Goal: Task Accomplishment & Management: Manage account settings

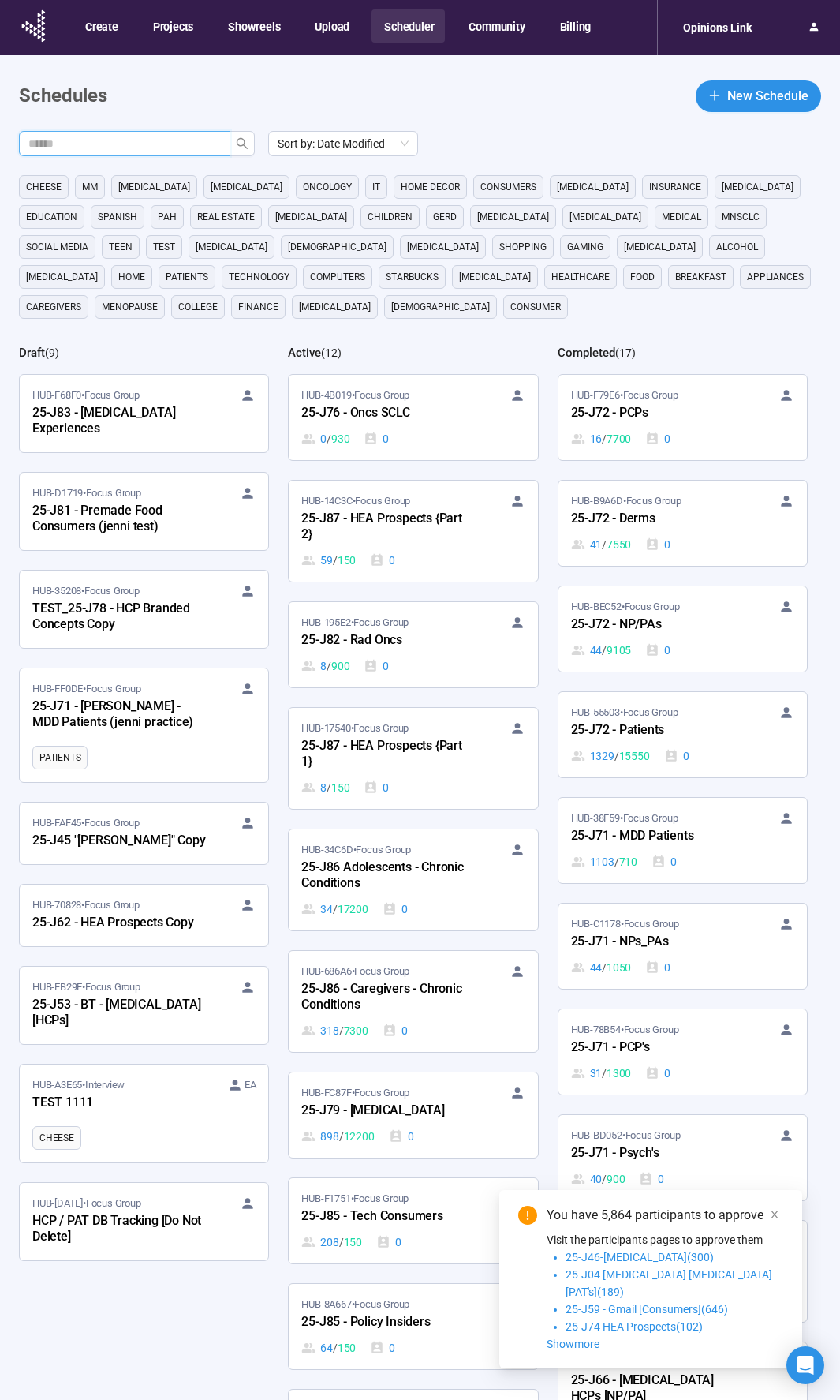
click at [174, 148] on input "text" at bounding box center [118, 143] width 180 height 18
type input "***"
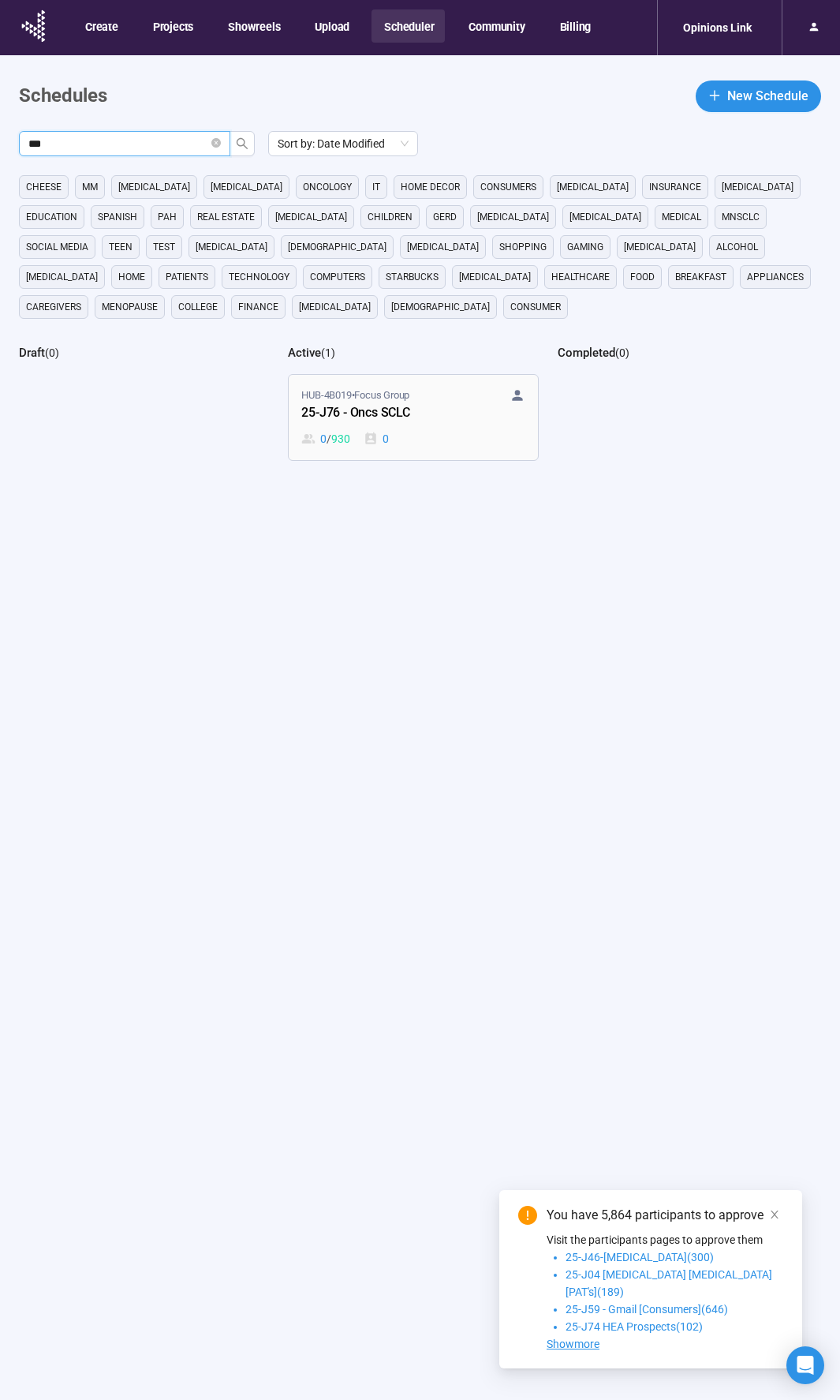
click at [435, 419] on div "25-J76 - Oncs SCLC" at bounding box center [388, 414] width 173 height 21
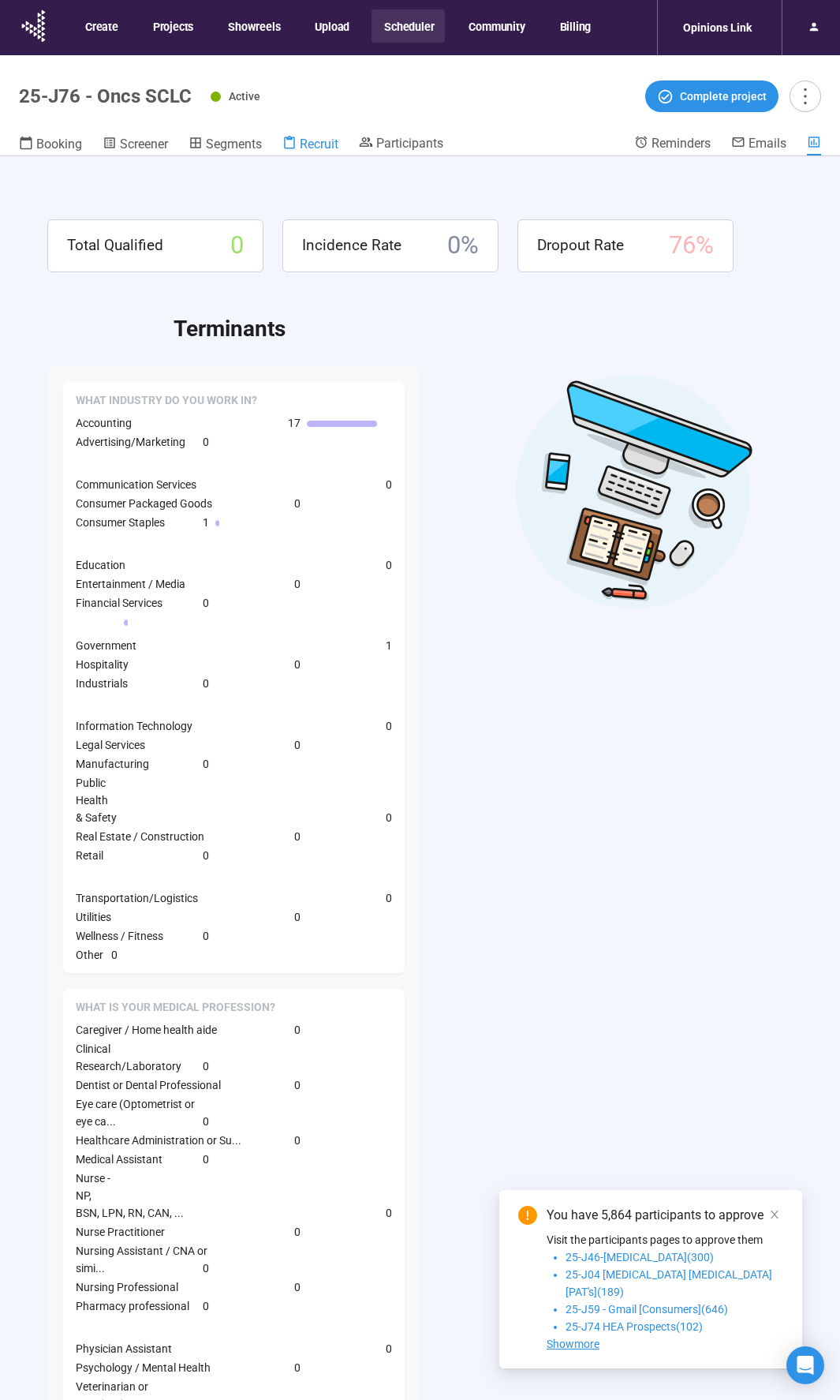
click at [310, 143] on span "Recruit" at bounding box center [318, 144] width 38 height 15
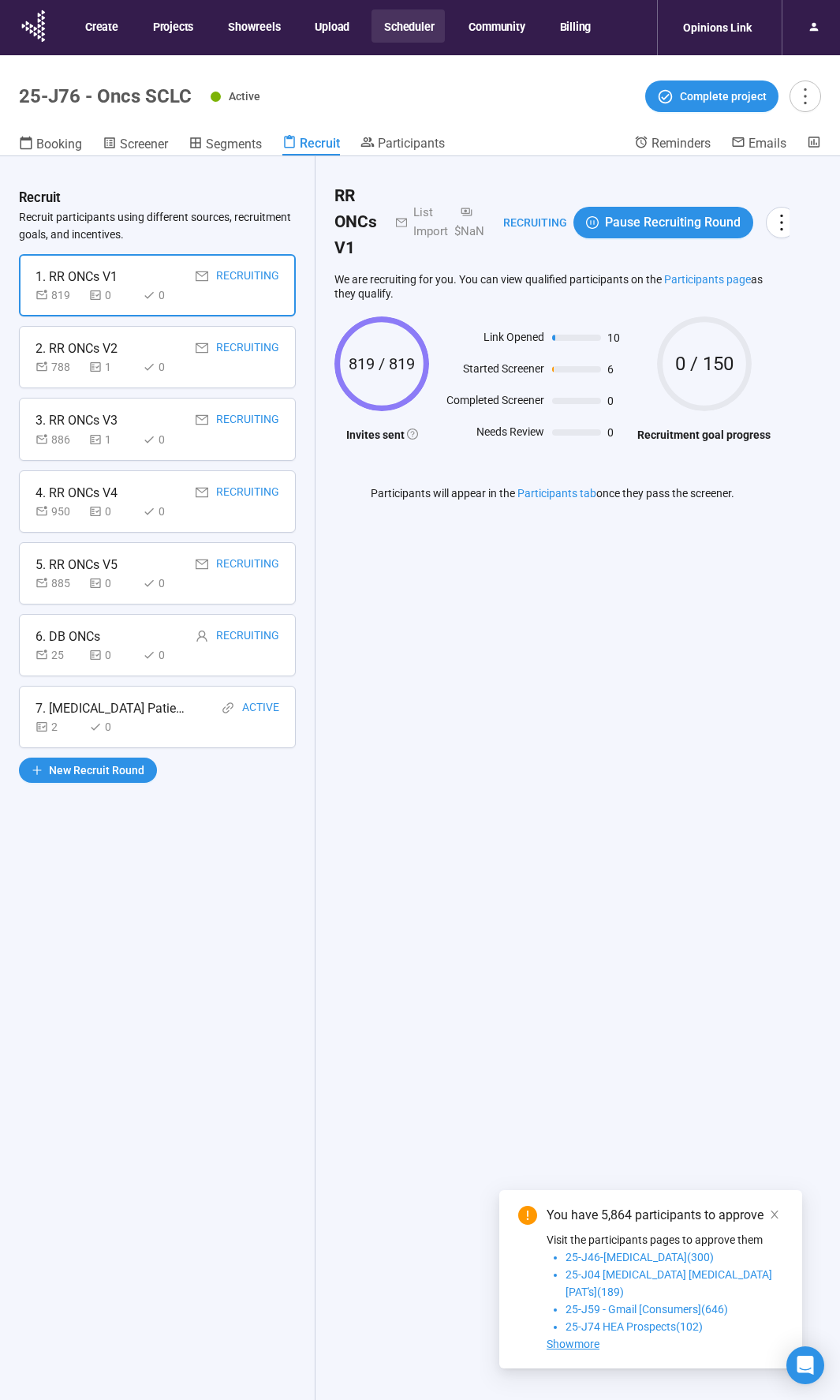
click at [163, 339] on div "2. RR ONCs V2 Recruiting" at bounding box center [157, 347] width 243 height 20
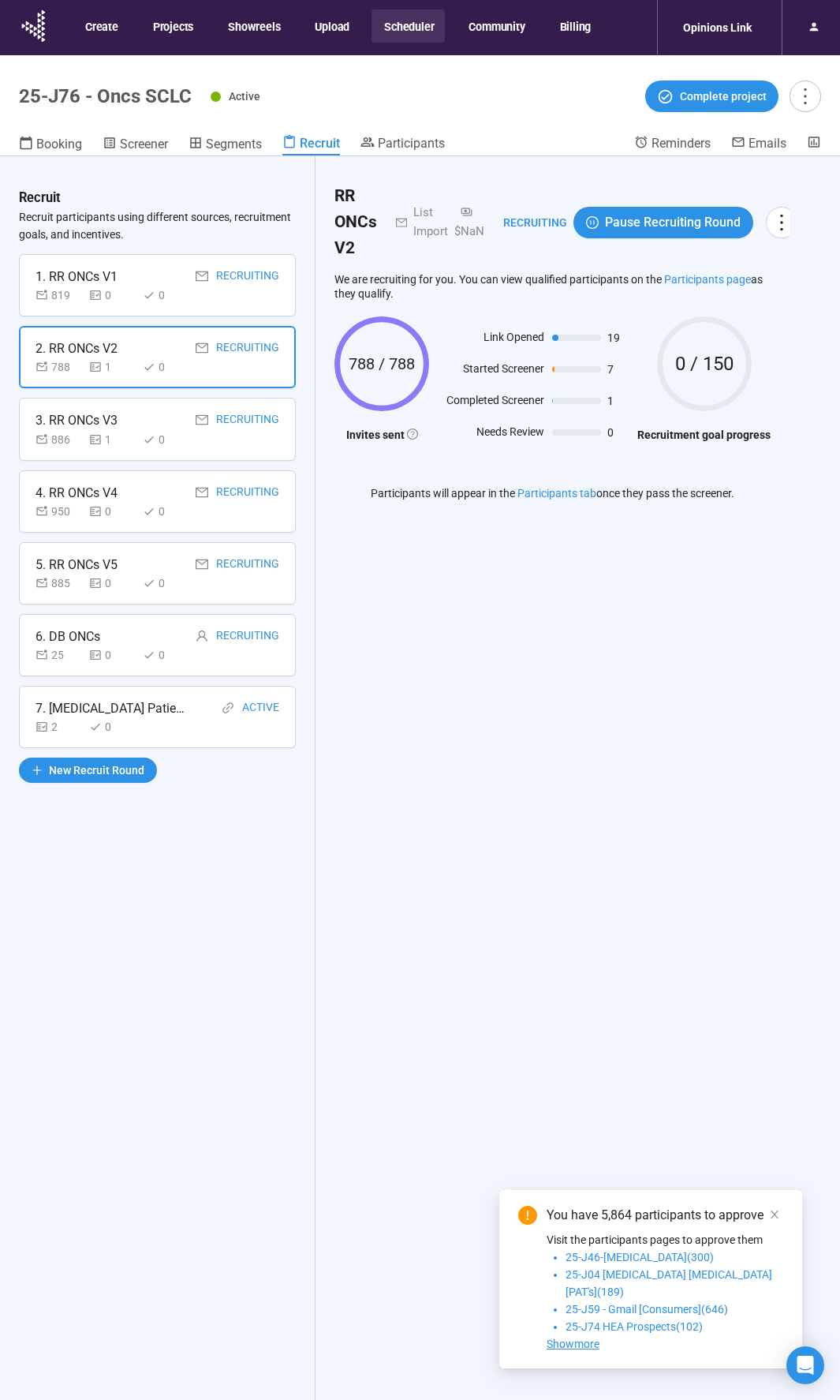
click at [163, 442] on div "0" at bounding box center [166, 439] width 48 height 18
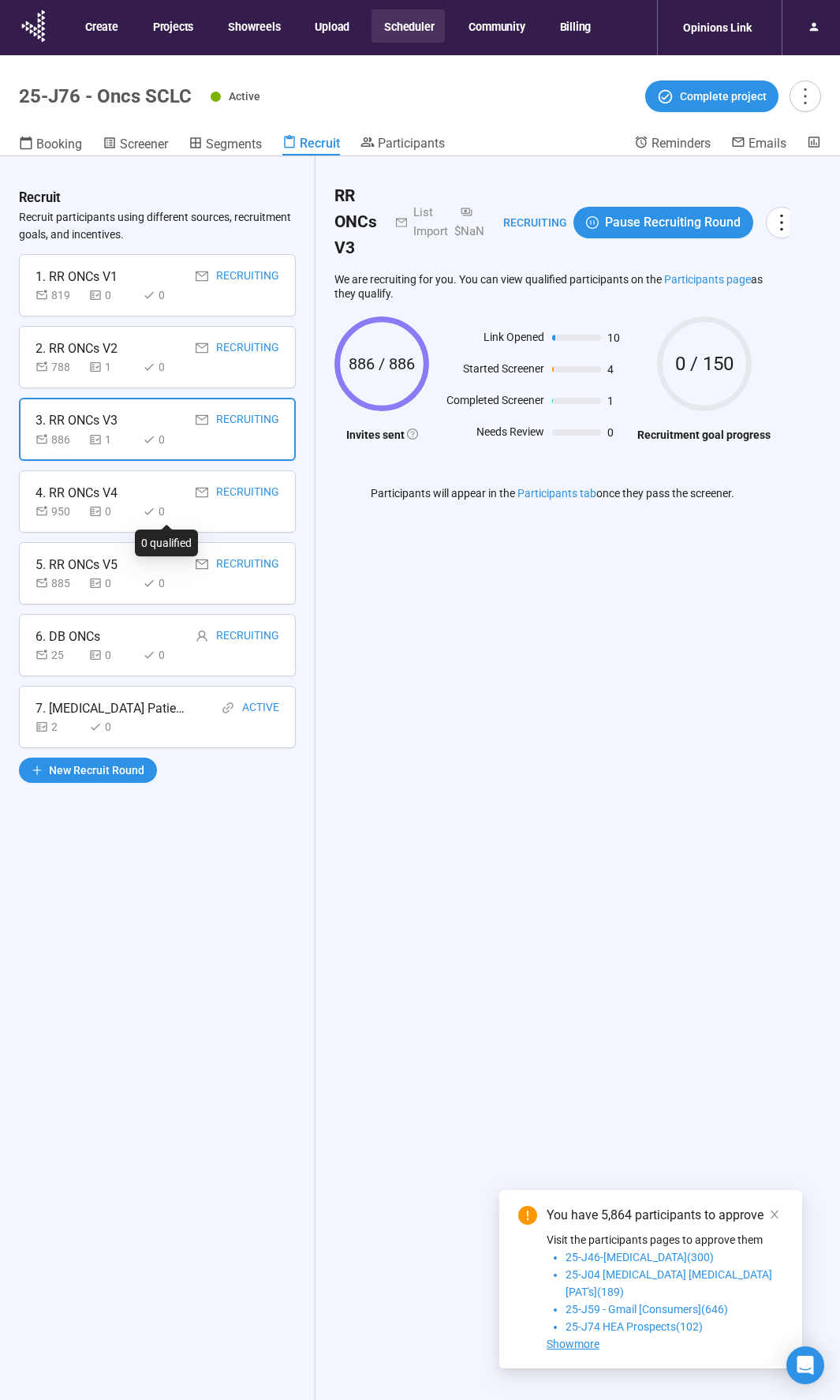
click at [158, 511] on div "0" at bounding box center [166, 511] width 48 height 18
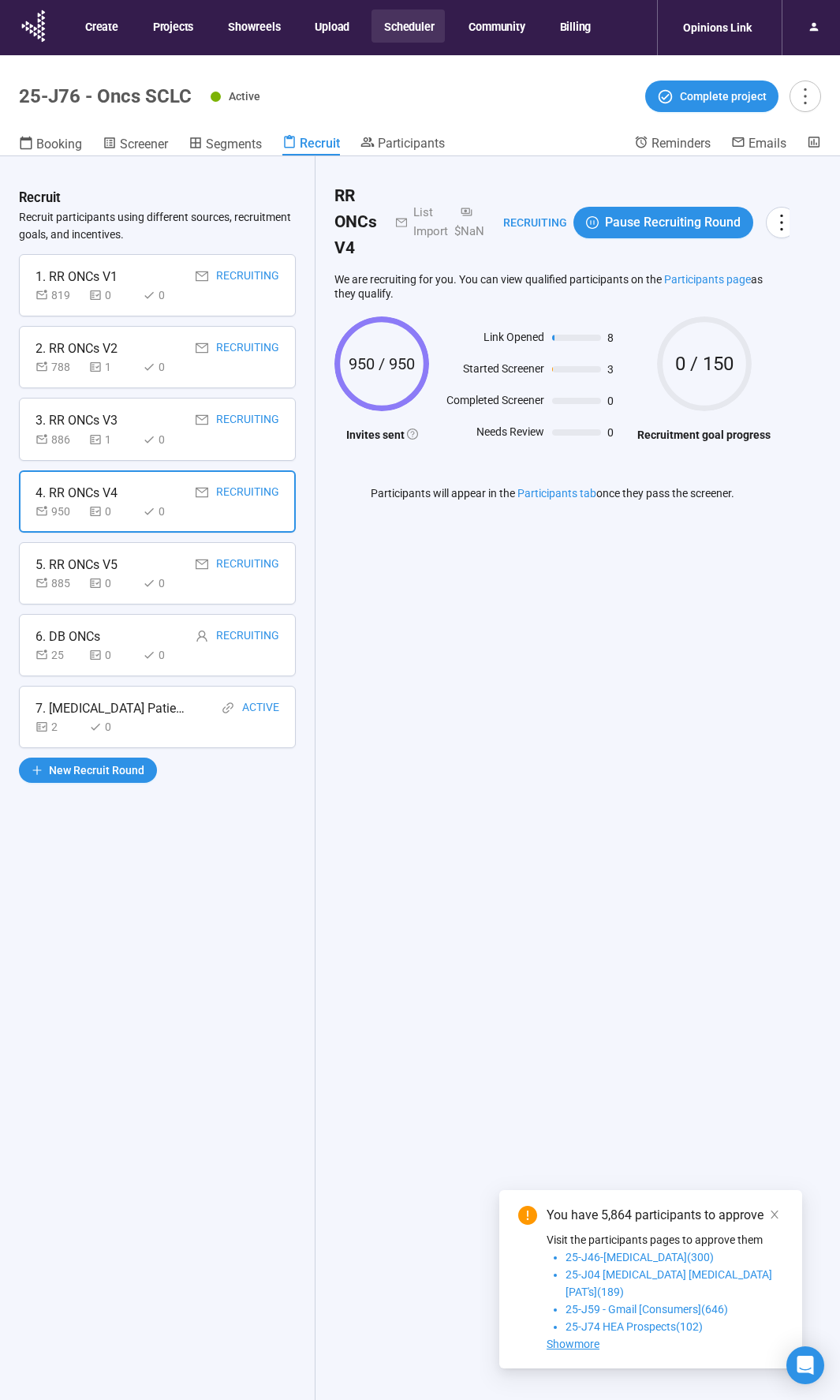
click at [168, 604] on div "Recruit Recruit participants using different sources, recruitment goals, and in…" at bounding box center [157, 805] width 316 height 1299
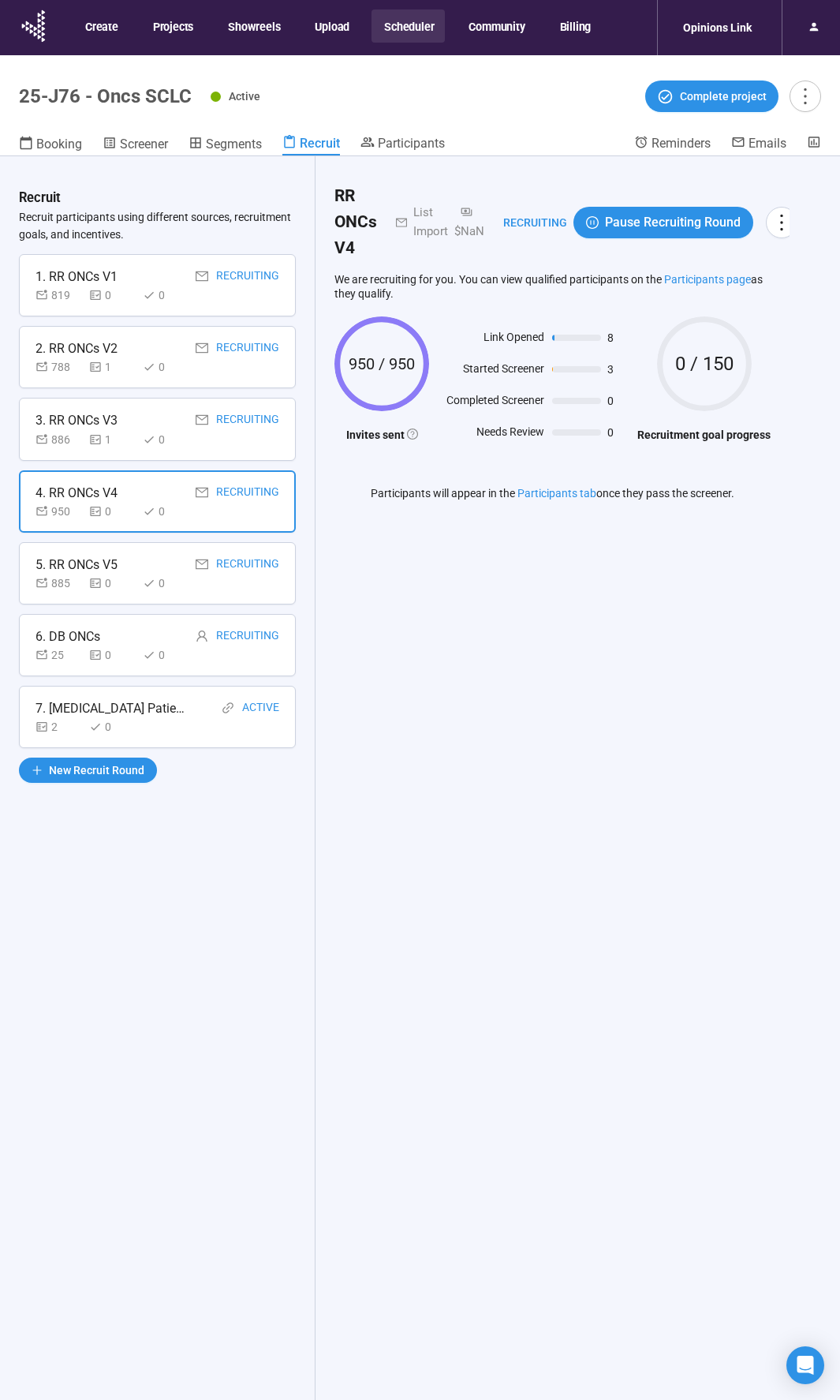
click at [169, 593] on div "5. RR ONCs V5 Recruiting 885 0 0" at bounding box center [157, 573] width 277 height 63
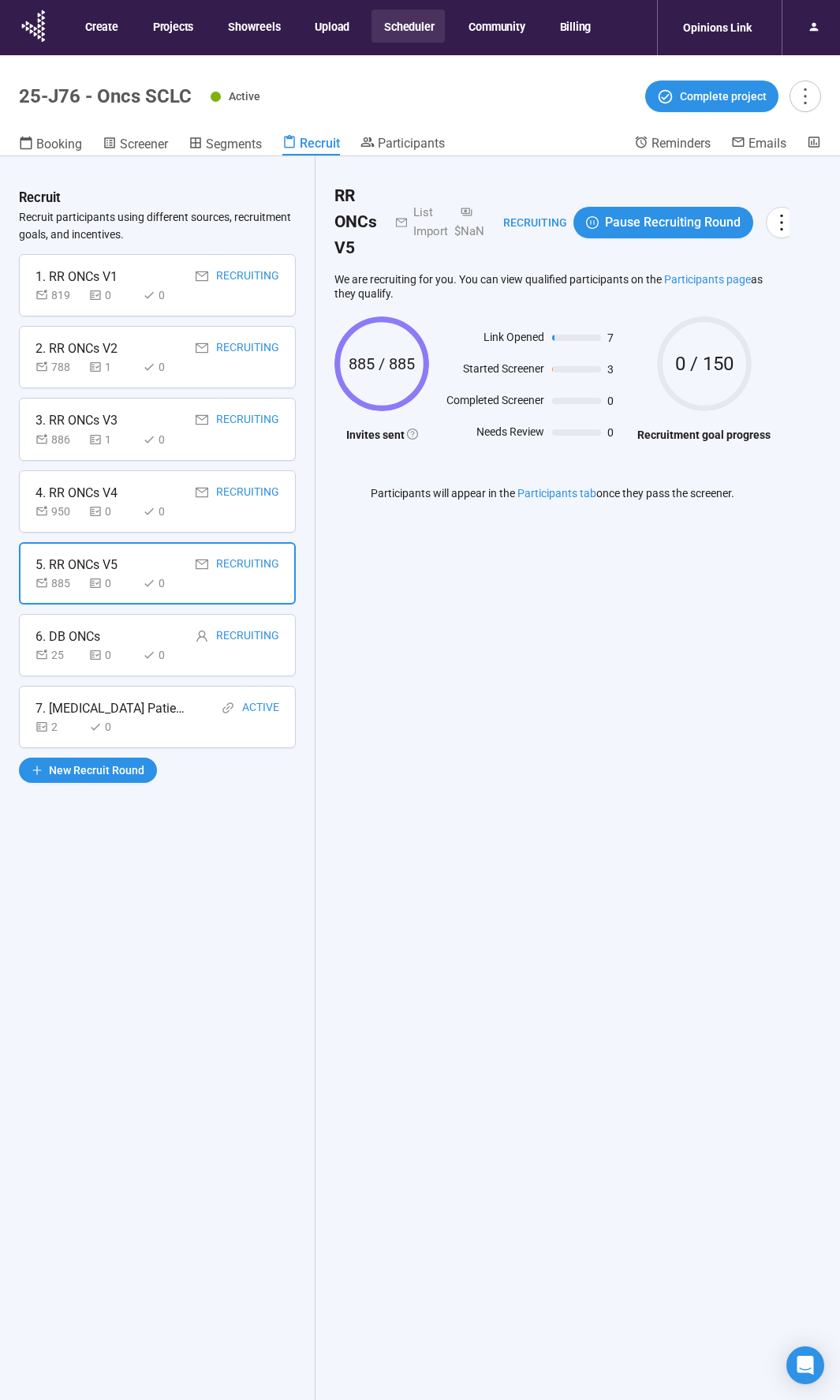
click at [158, 654] on div "0" at bounding box center [166, 655] width 48 height 18
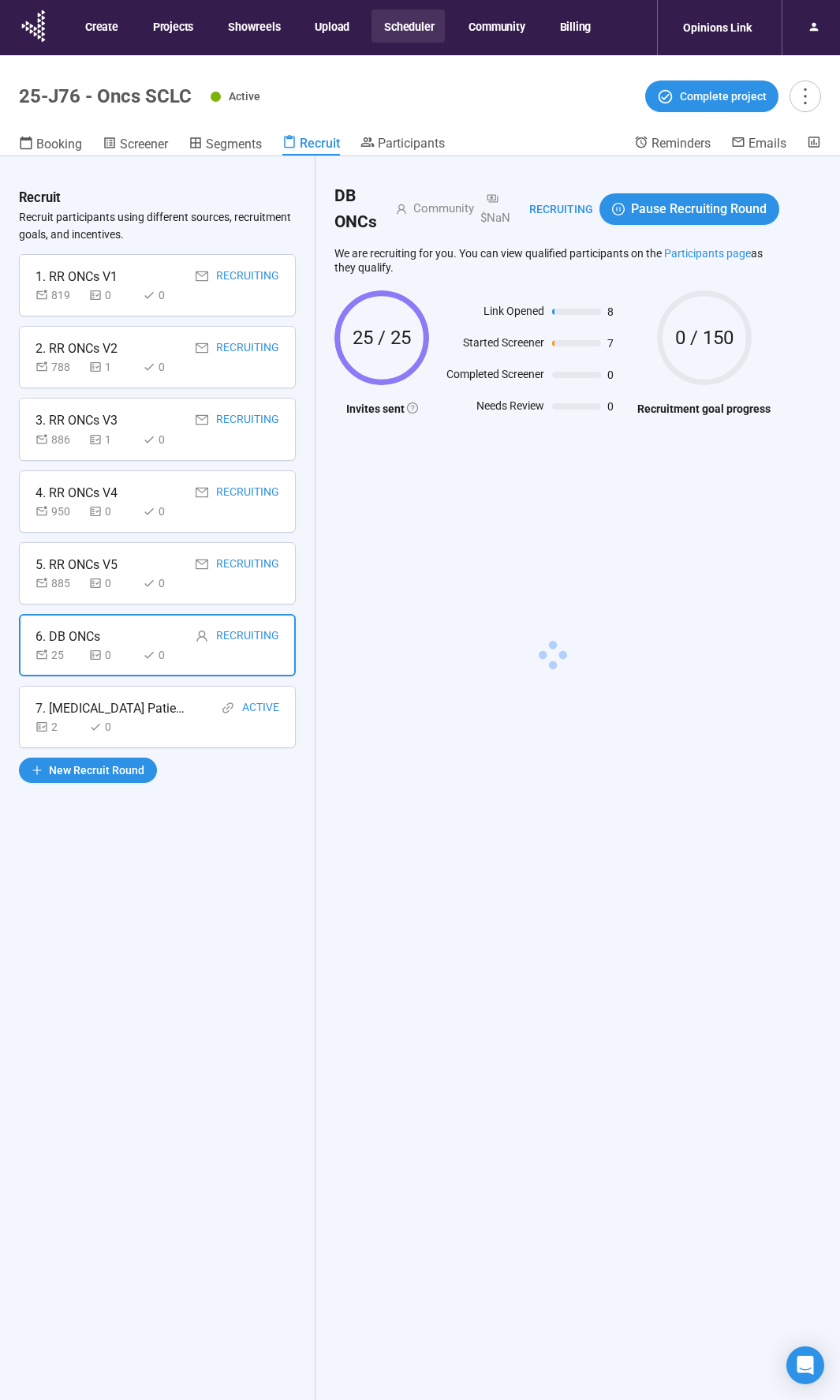
click at [123, 704] on div "7. [MEDICAL_DATA] Patients" at bounding box center [111, 708] width 150 height 20
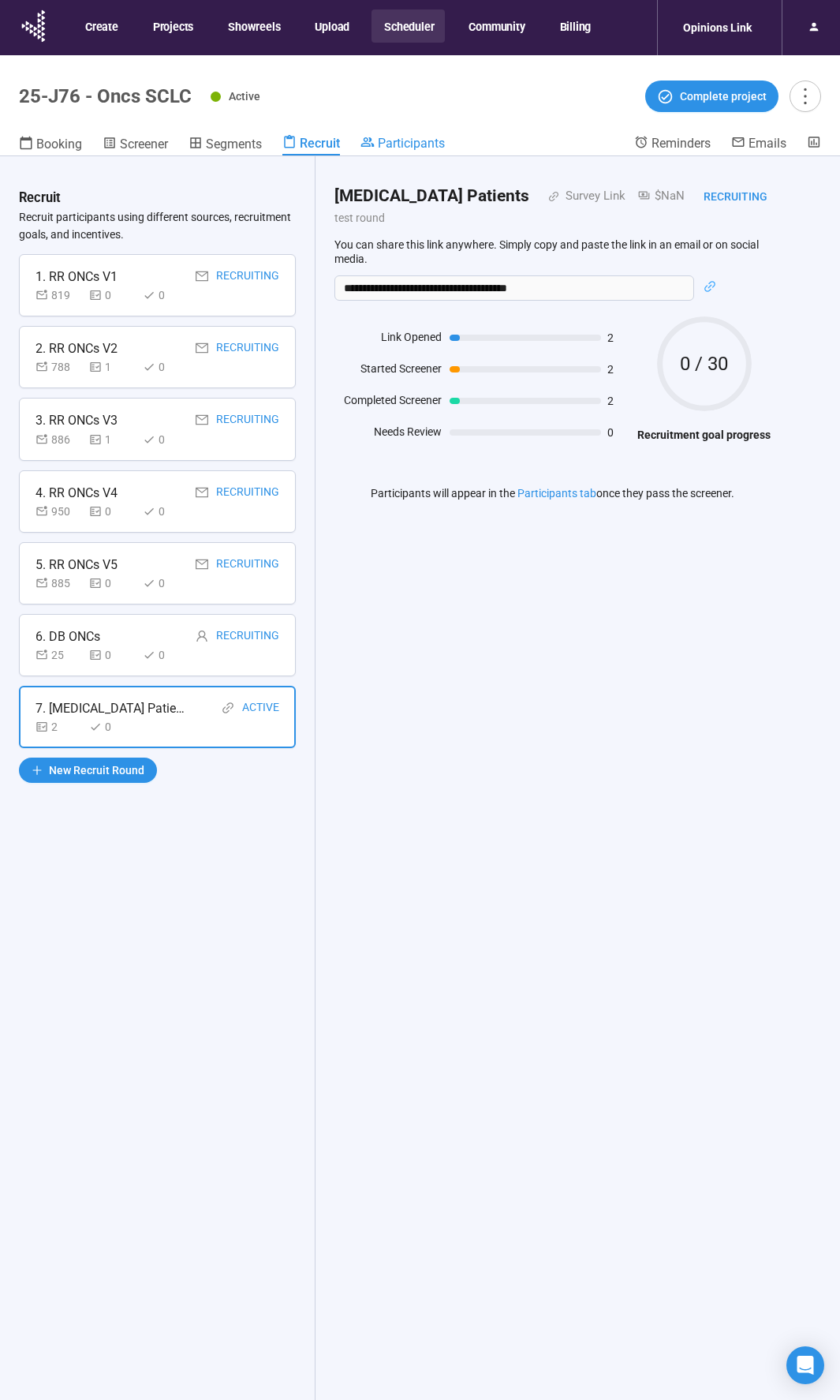
click at [408, 144] on span "Participants" at bounding box center [412, 143] width 67 height 15
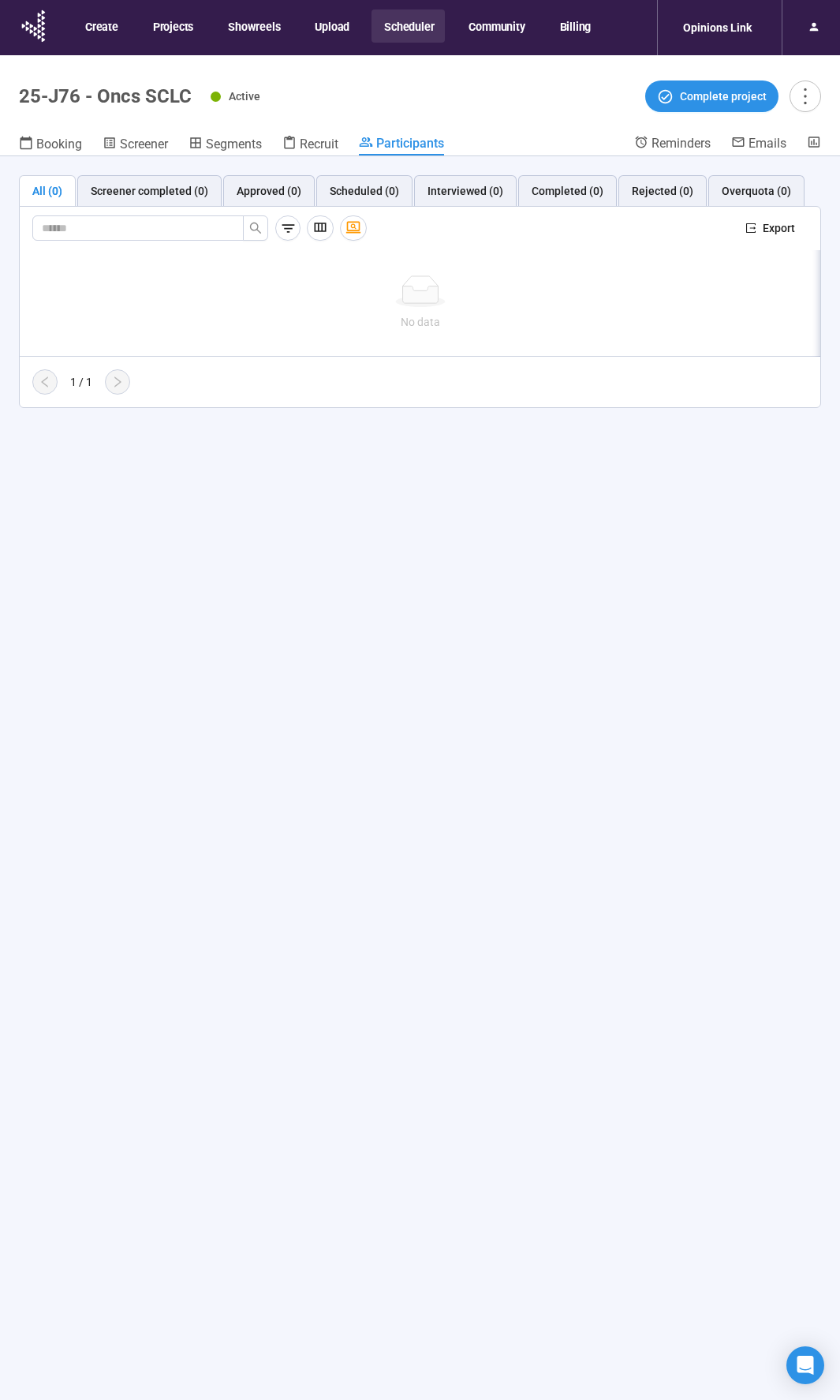
click at [46, 198] on div "All (0)" at bounding box center [48, 191] width 30 height 18
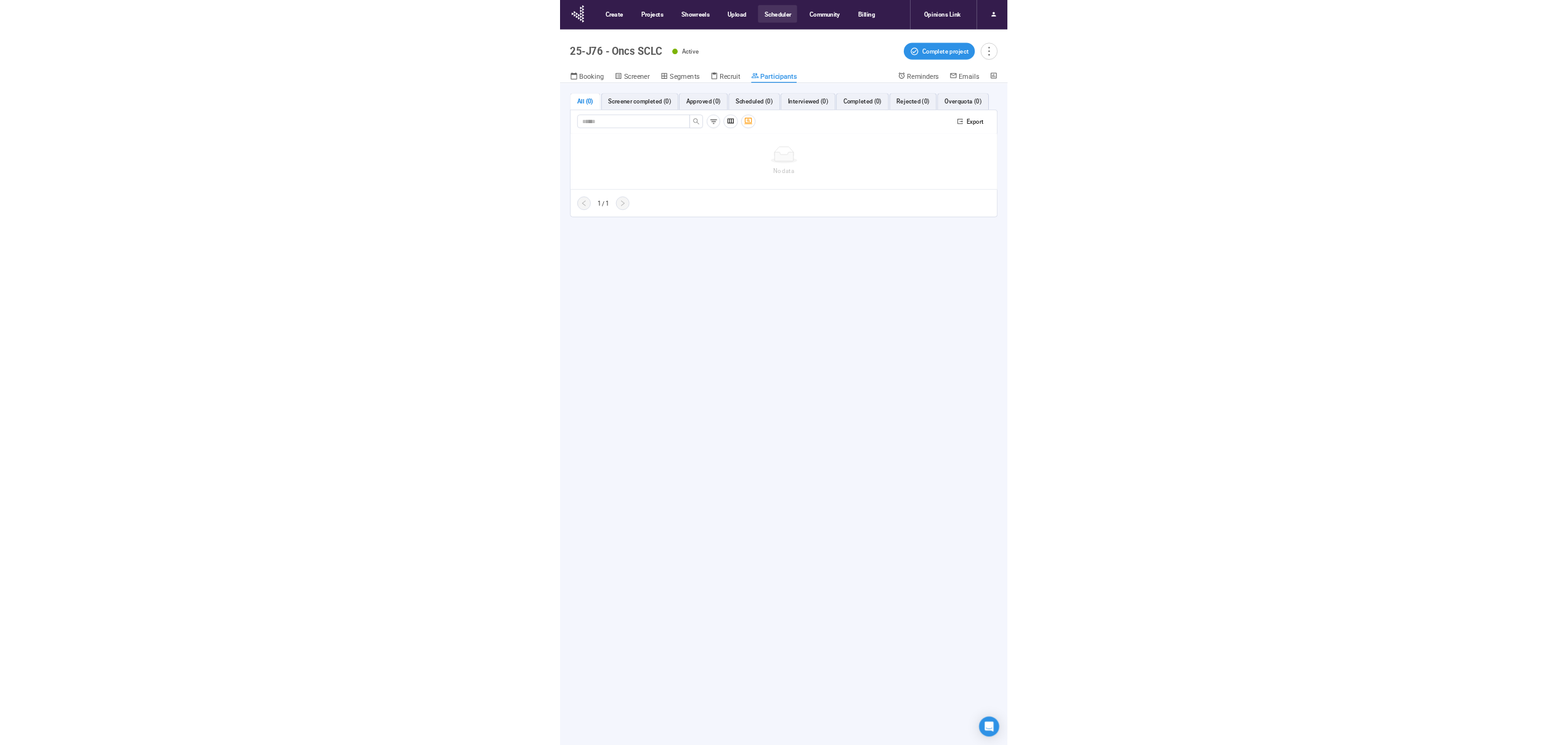
scroll to position [0, 96]
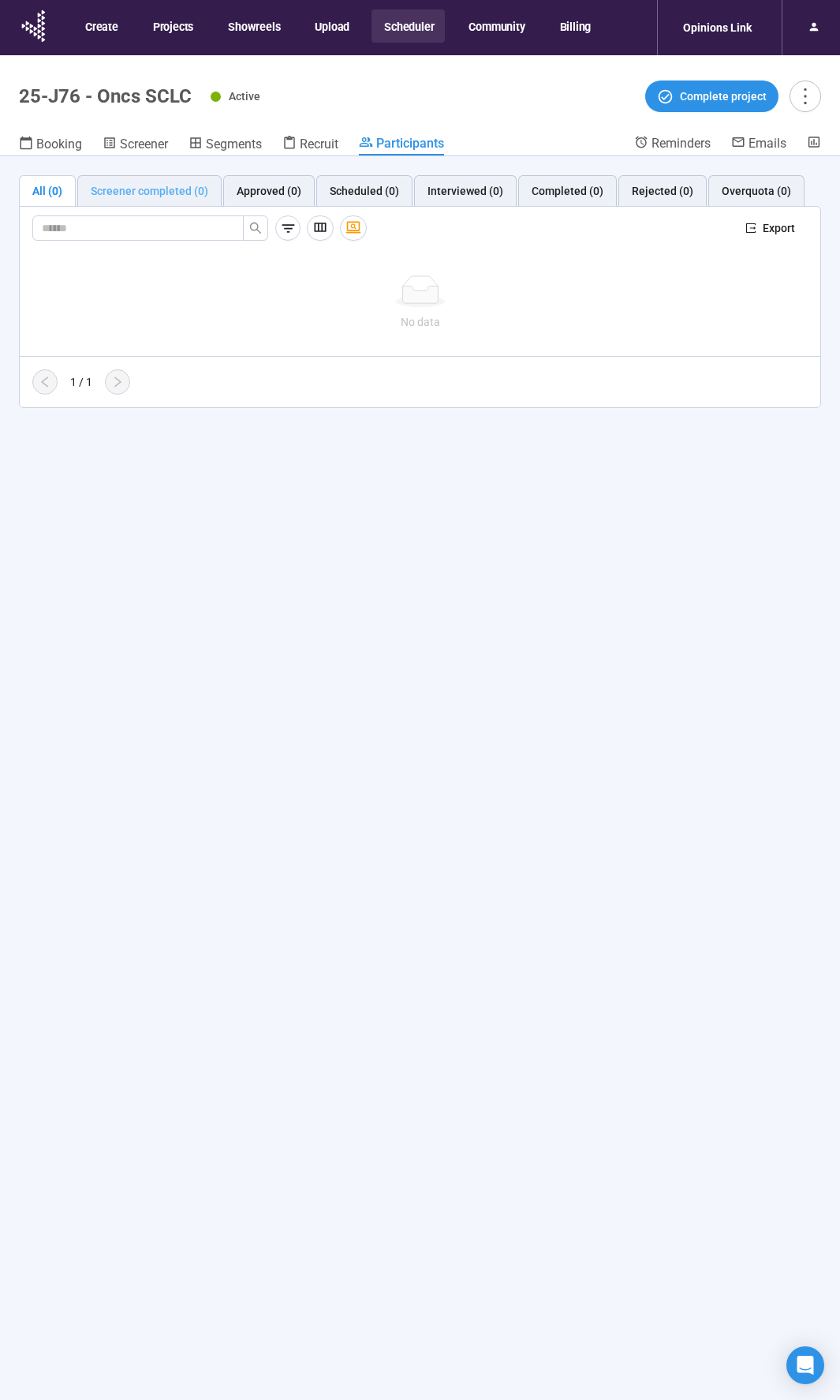
click at [158, 200] on div "Screener completed (0)" at bounding box center [150, 191] width 144 height 32
click at [314, 143] on span "Recruit" at bounding box center [318, 144] width 38 height 15
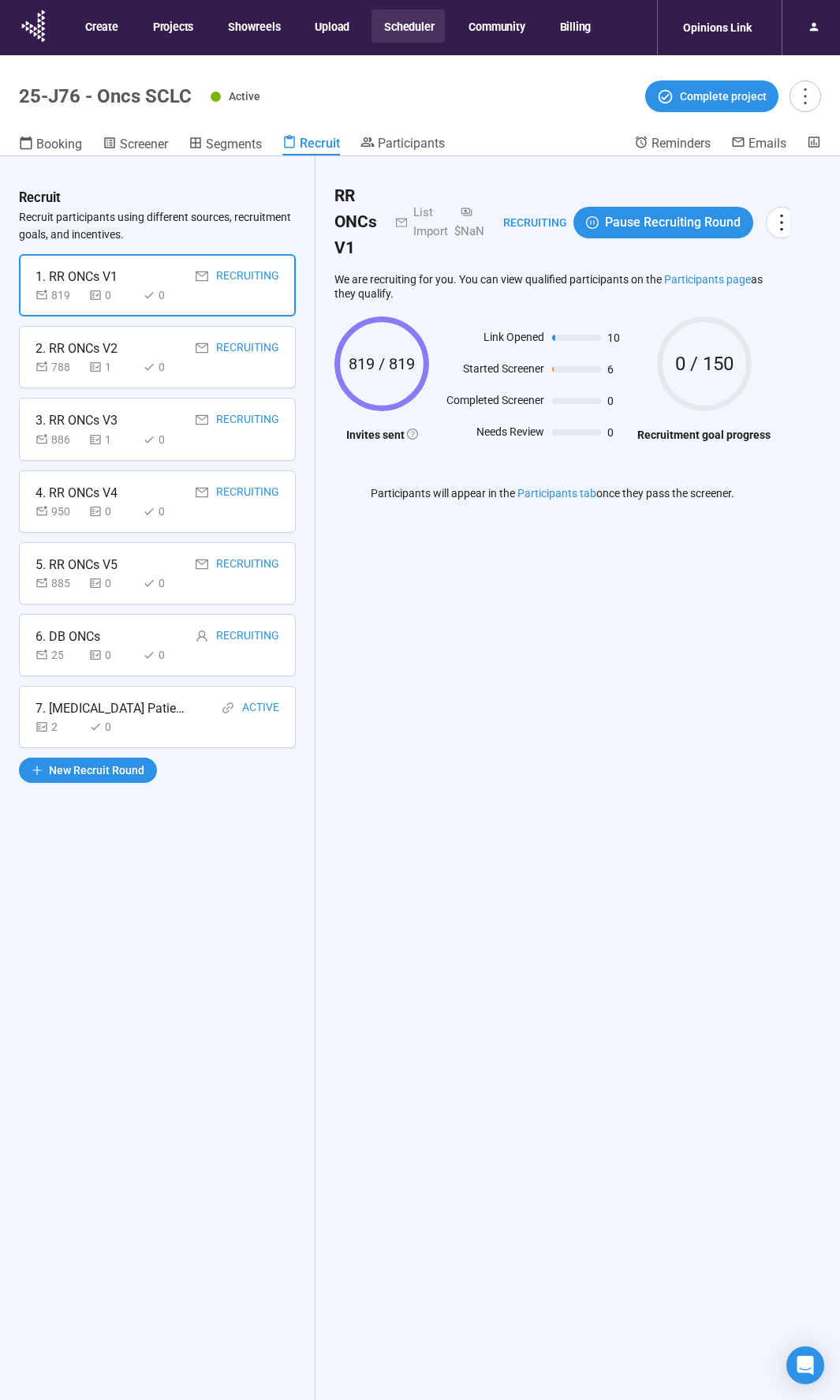
click at [178, 707] on div "7. [MEDICAL_DATA] Patients Active" at bounding box center [157, 708] width 243 height 20
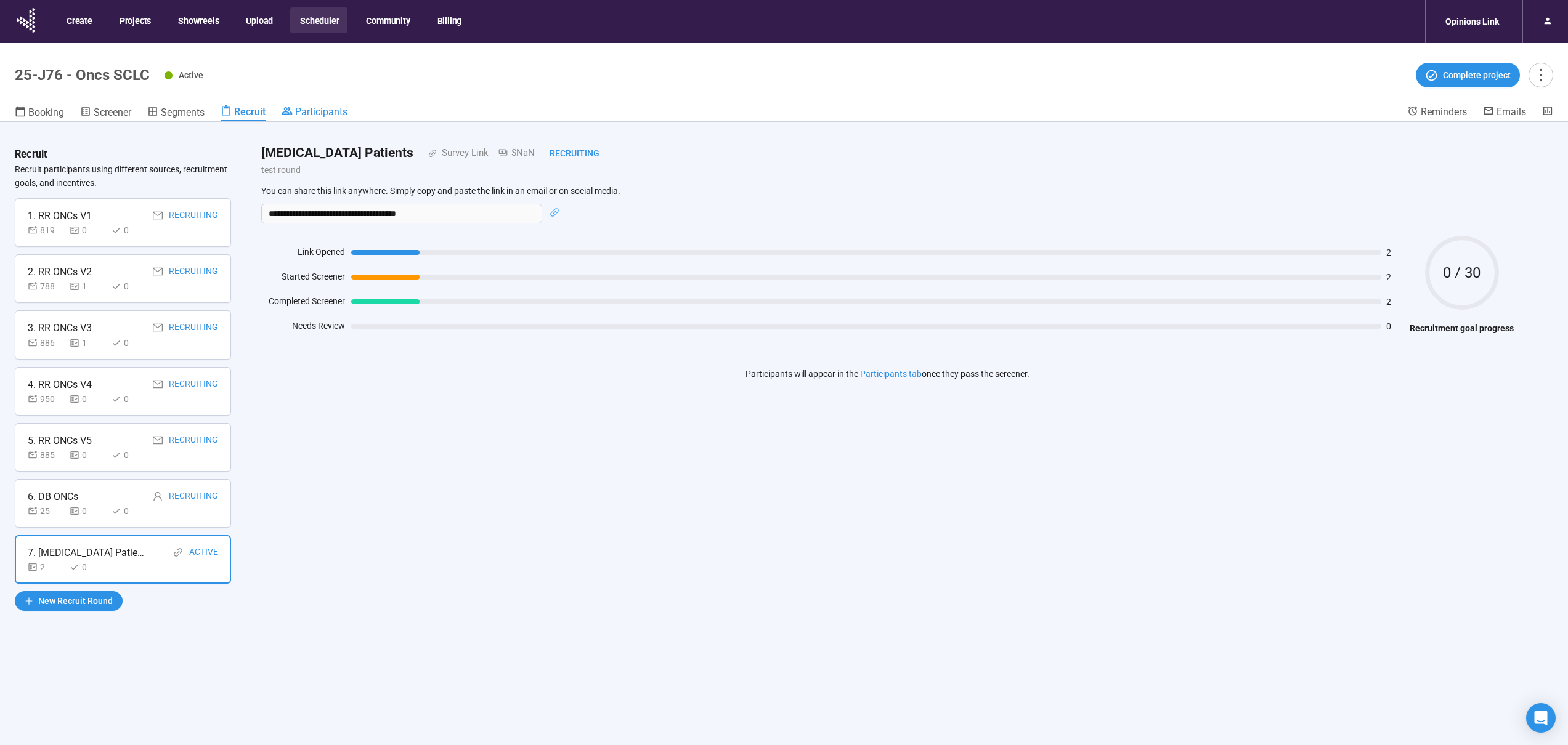
click at [320, 108] on span "Participants" at bounding box center [322, 112] width 53 height 12
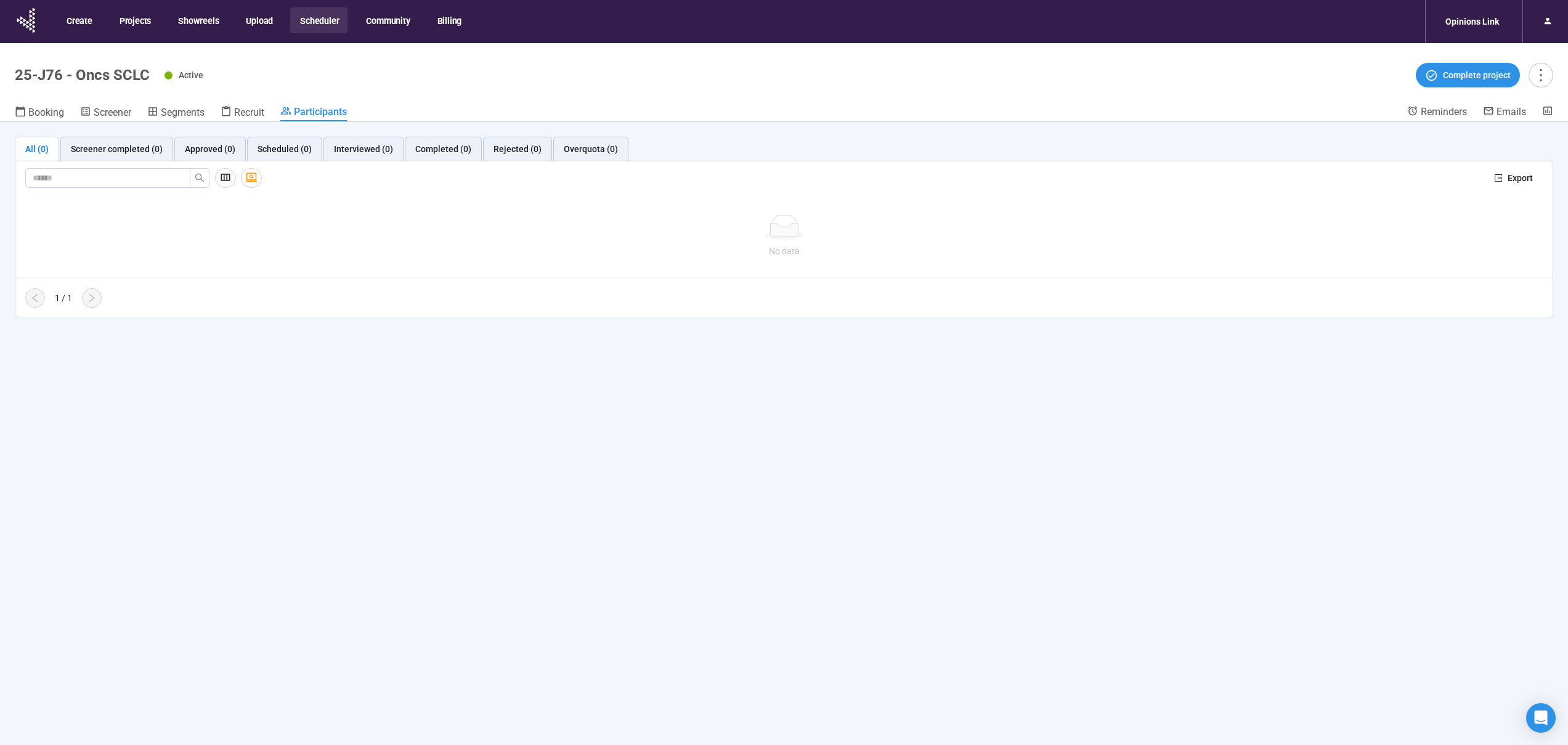
drag, startPoint x: 502, startPoint y: 314, endPoint x: 507, endPoint y: 290, distance: 24.5
click at [502, 311] on div "Name Recruiting round Status Next step Participant ID Segments + Add columns No…" at bounding box center [784, 257] width 1537 height 123
click at [567, 159] on div "All (0) Screener completed (0) Approved (0) Scheduled (0) Interviewed (0) Compl…" at bounding box center [784, 227] width 1539 height 182
click at [514, 154] on div "Rejected (0)" at bounding box center [518, 149] width 48 height 14
click at [443, 156] on div "Completed (0)" at bounding box center [443, 149] width 77 height 25
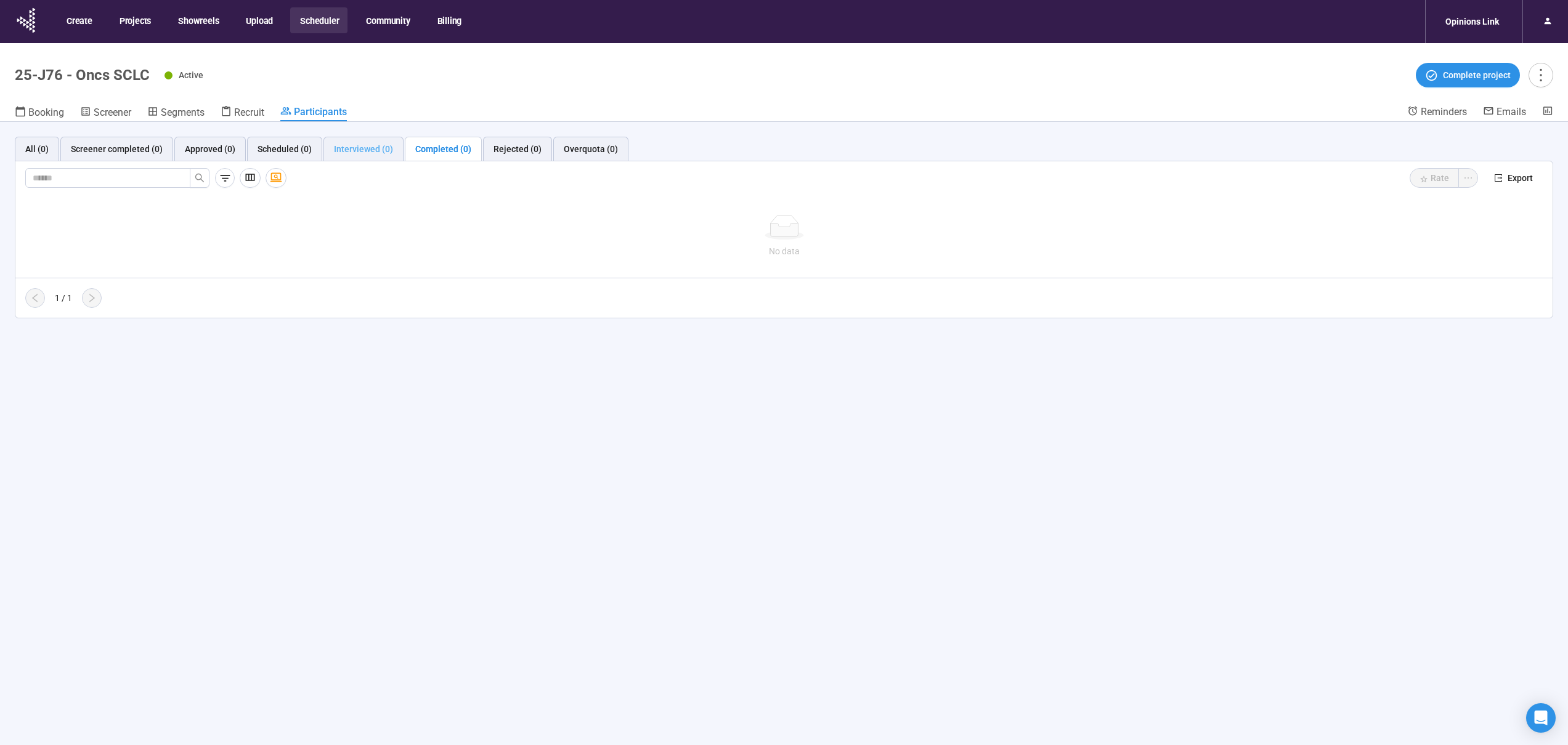
click at [372, 156] on div "Interviewed (0)" at bounding box center [363, 149] width 80 height 25
click at [267, 154] on div "Scheduled (0)" at bounding box center [284, 149] width 54 height 14
click at [225, 154] on div "Approved (0)" at bounding box center [210, 149] width 50 height 14
click at [143, 154] on div "Screener completed (0)" at bounding box center [117, 149] width 92 height 14
click at [57, 151] on div "All (0)" at bounding box center [37, 149] width 45 height 25
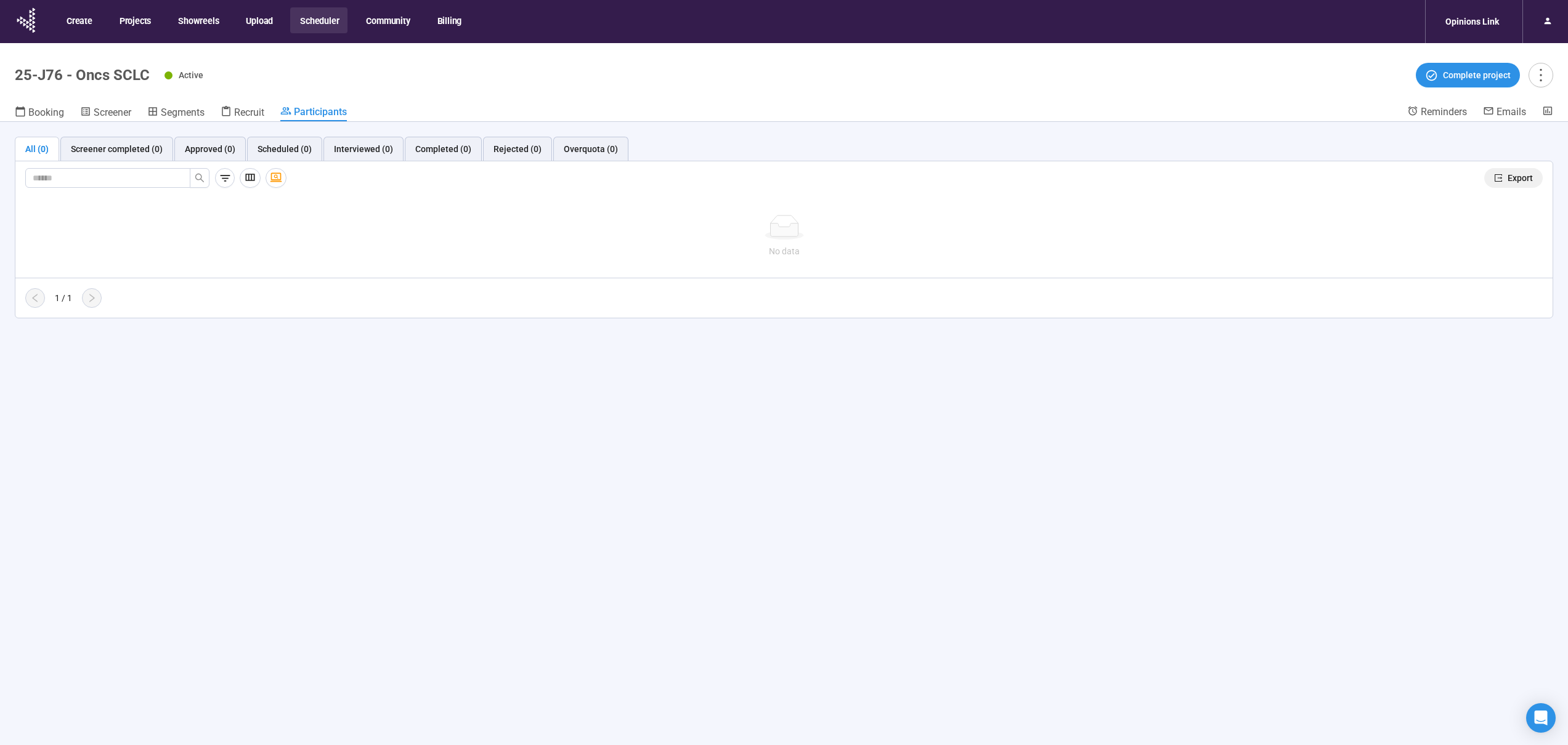
click at [665, 175] on span "Export" at bounding box center [1520, 178] width 26 height 14
click at [244, 103] on header "25-J76 - Oncs SCLC Active Complete project Booking Screener Segments Recruit Pa…" at bounding box center [784, 83] width 1568 height 79
click at [245, 108] on span "Recruit" at bounding box center [249, 113] width 30 height 12
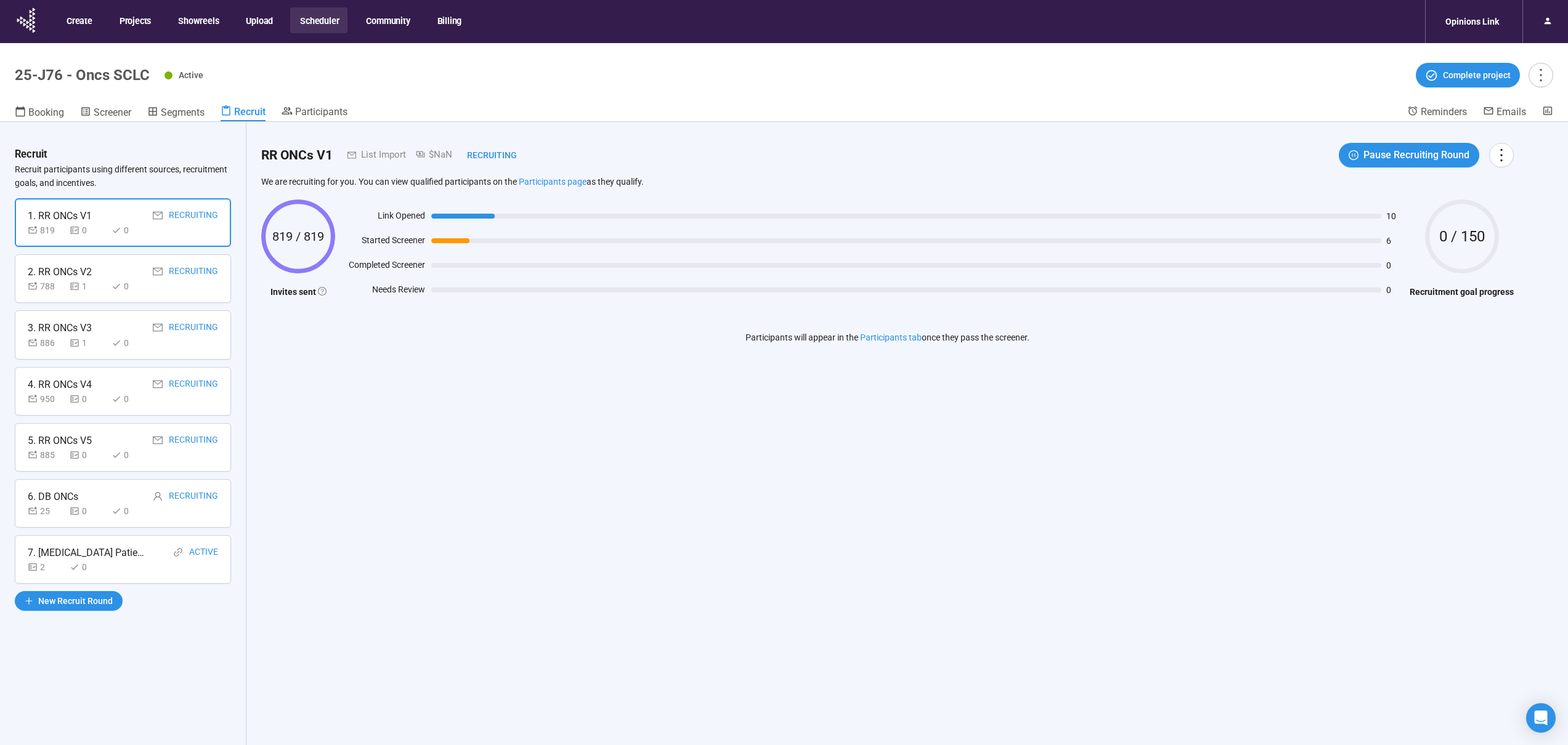
click at [179, 573] on div "7. [MEDICAL_DATA] Patients Active 2 0" at bounding box center [123, 559] width 216 height 49
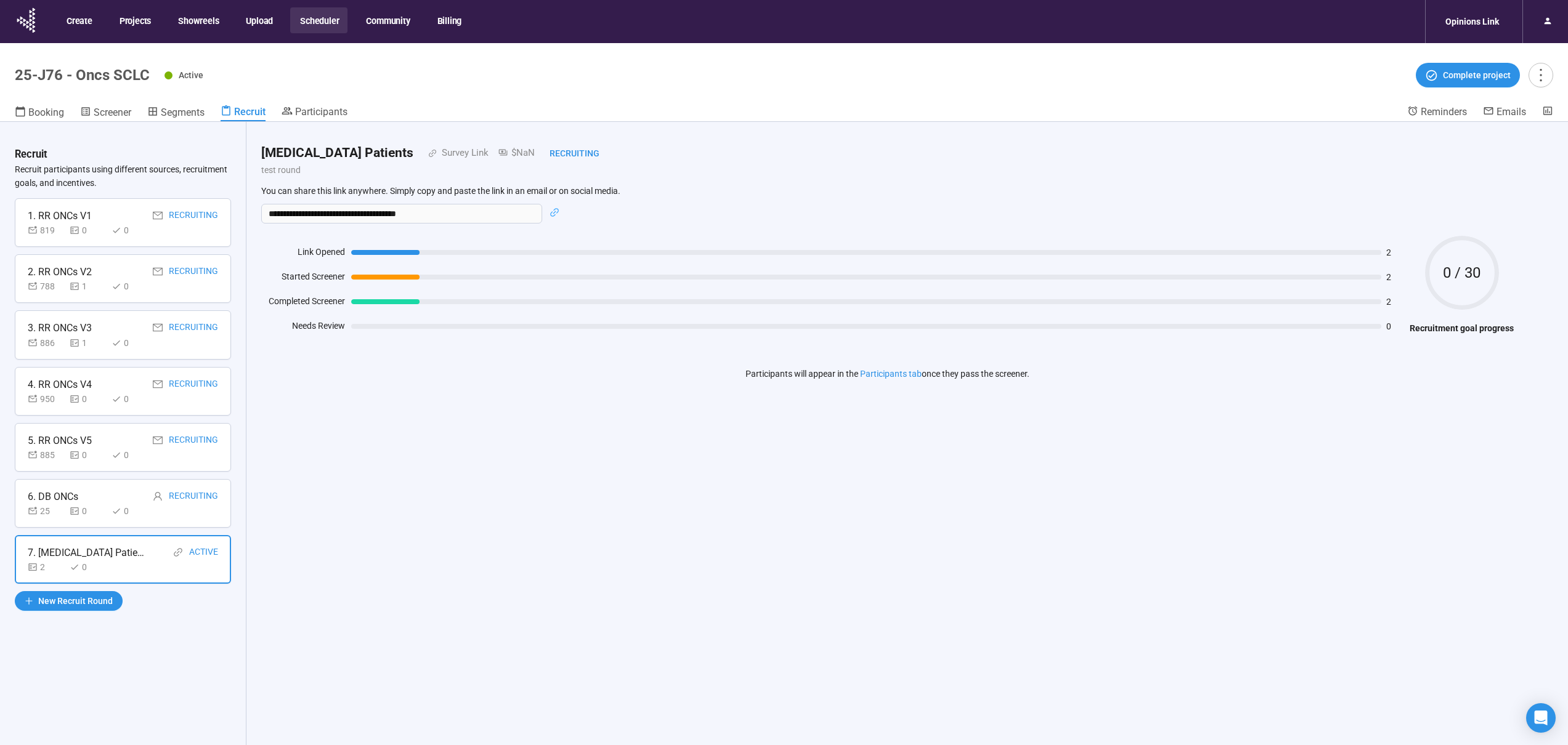
click at [180, 530] on div "Recruit Recruit participants using different sources, recruitment goals, and in…" at bounding box center [123, 455] width 246 height 667
click at [172, 502] on div "Recruiting" at bounding box center [193, 496] width 49 height 15
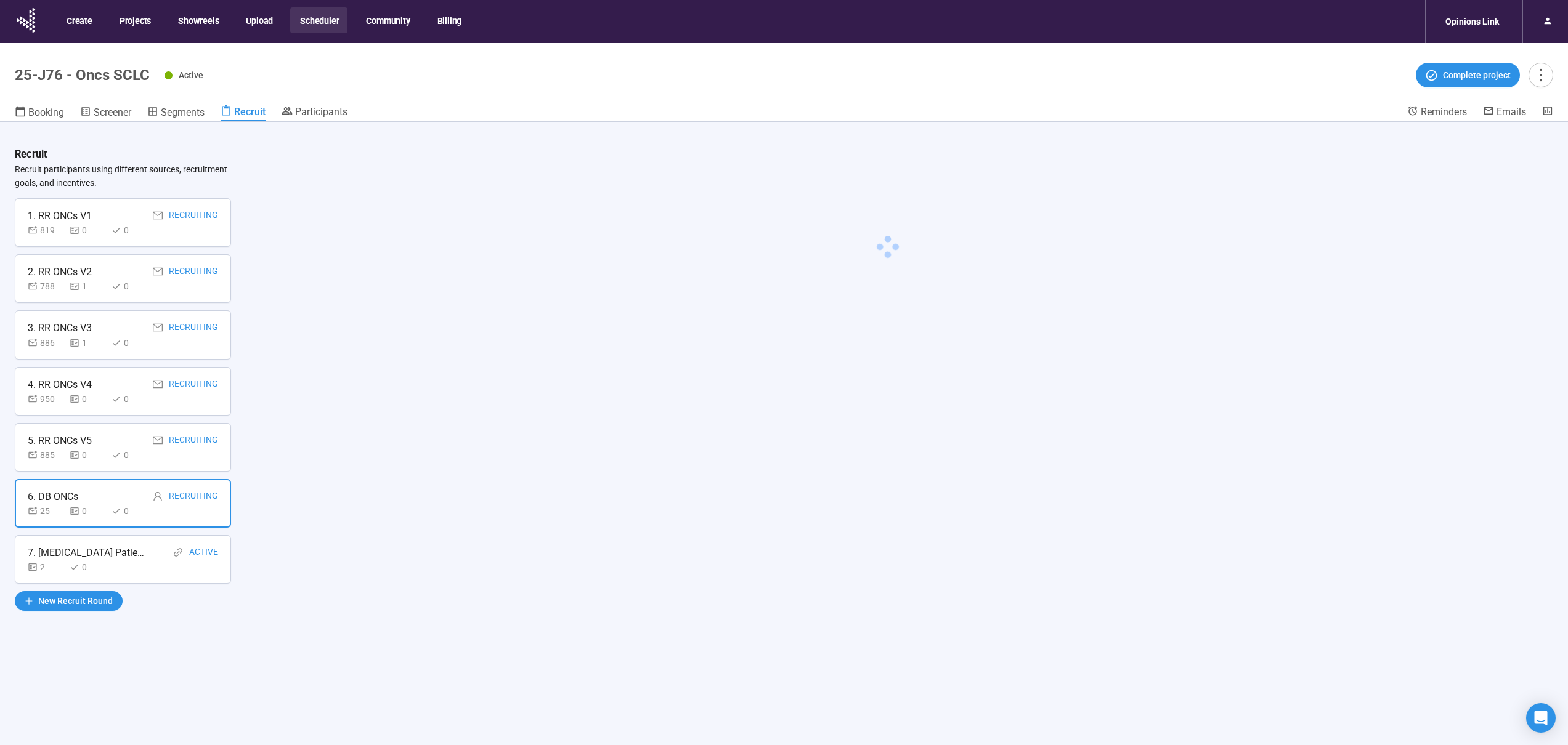
click at [162, 461] on div "885 0 0" at bounding box center [123, 455] width 190 height 14
click at [159, 456] on div "885 0 0" at bounding box center [123, 455] width 190 height 14
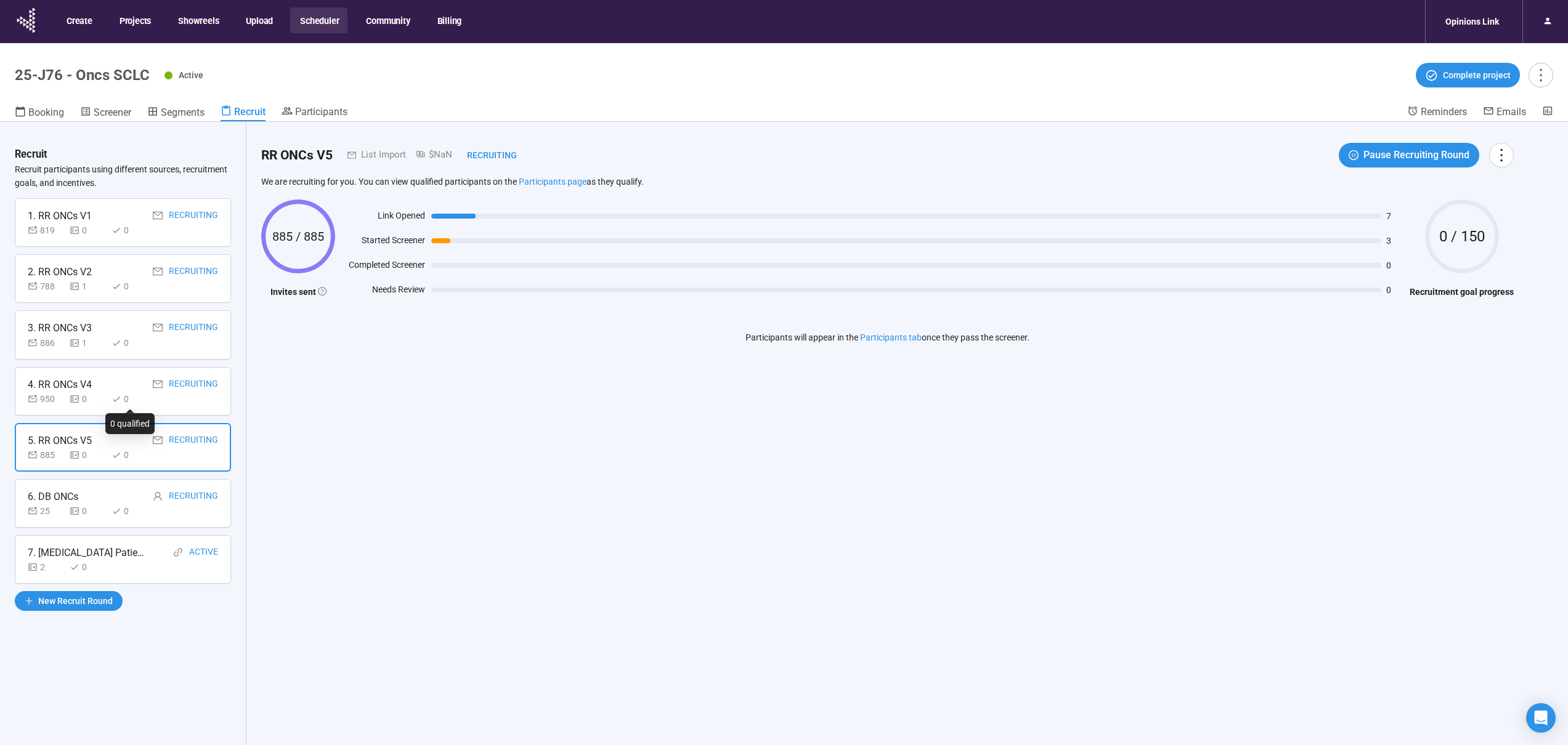
click at [143, 396] on div "0" at bounding box center [129, 399] width 37 height 14
click at [159, 322] on div at bounding box center [157, 328] width 10 height 15
click at [130, 264] on div "2. RR ONCs V2 Recruiting" at bounding box center [123, 271] width 190 height 15
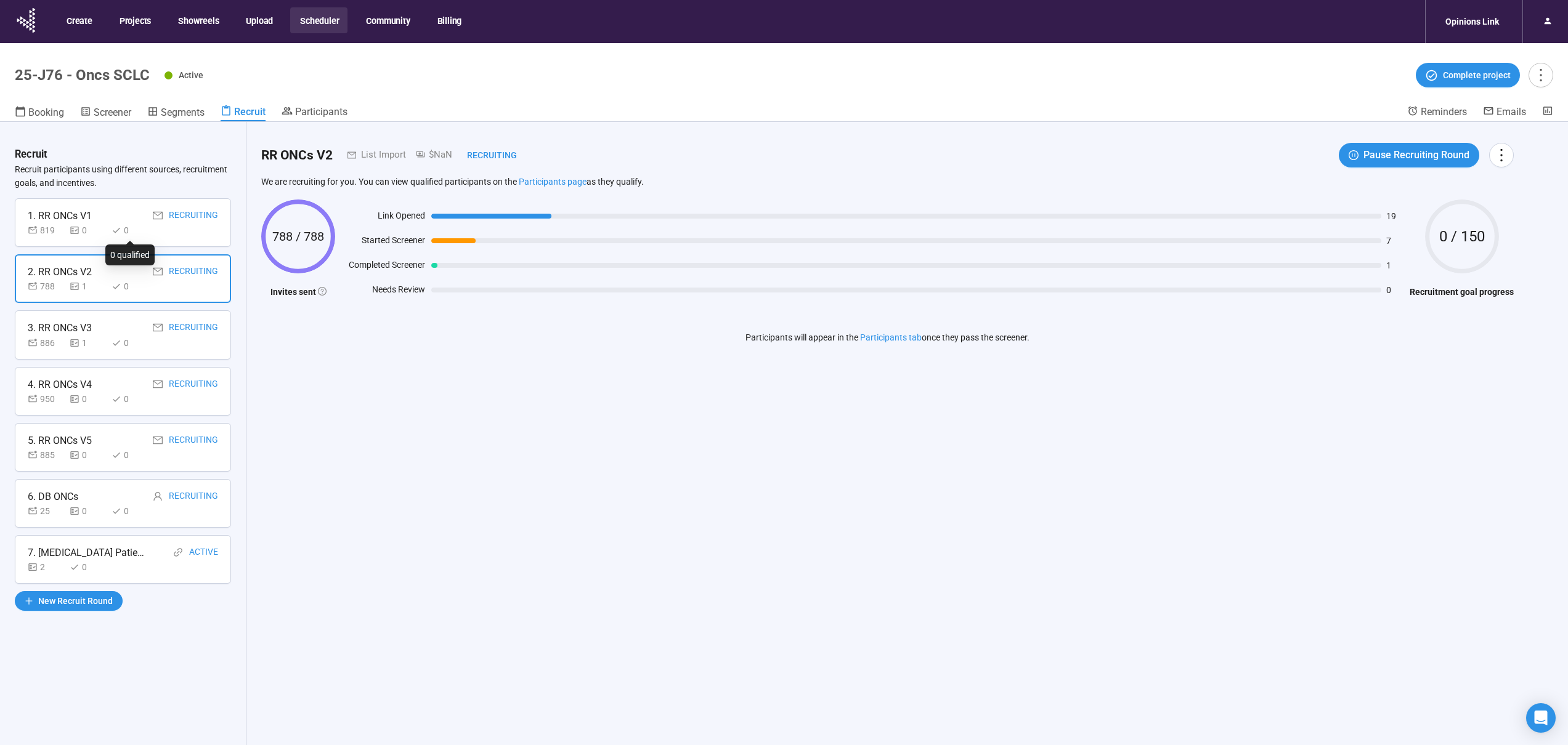
click at [137, 226] on div "0" at bounding box center [129, 230] width 37 height 14
